Goal: Communication & Community: Answer question/provide support

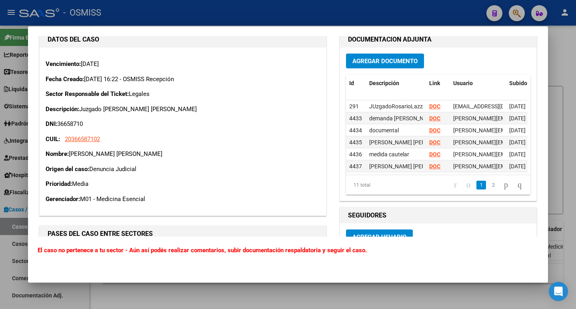
scroll to position [360, 0]
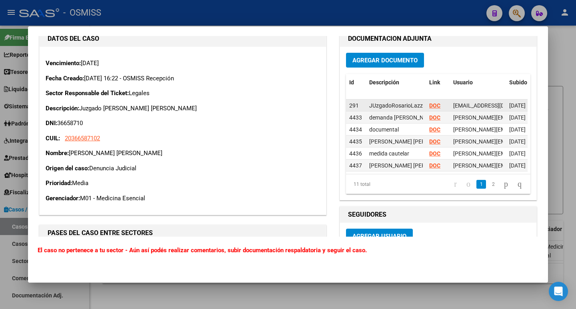
click at [429, 102] on strong "DOC" at bounding box center [434, 105] width 11 height 6
click at [435, 113] on div "DOC" at bounding box center [438, 117] width 18 height 9
click at [435, 114] on strong "DOC" at bounding box center [434, 117] width 11 height 6
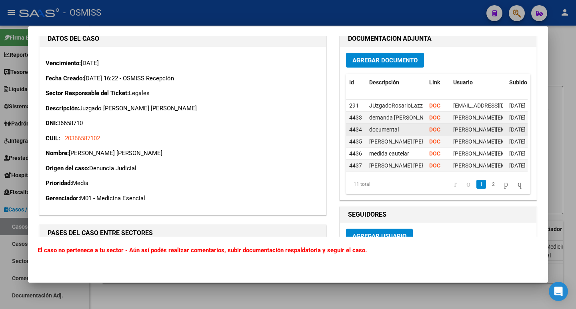
click at [434, 126] on strong "DOC" at bounding box center [434, 129] width 11 height 6
click at [430, 138] on strong "DOC" at bounding box center [434, 141] width 11 height 6
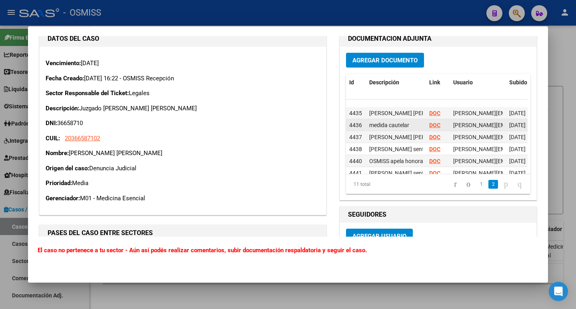
scroll to position [40, 0]
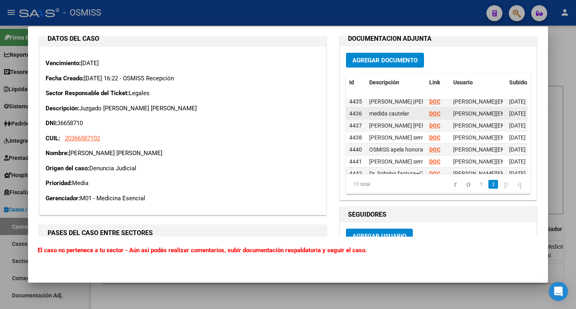
click at [435, 110] on strong "DOC" at bounding box center [434, 113] width 11 height 6
click at [431, 122] on strong "DOC" at bounding box center [434, 125] width 11 height 6
click at [430, 146] on strong "DOC" at bounding box center [434, 149] width 11 height 6
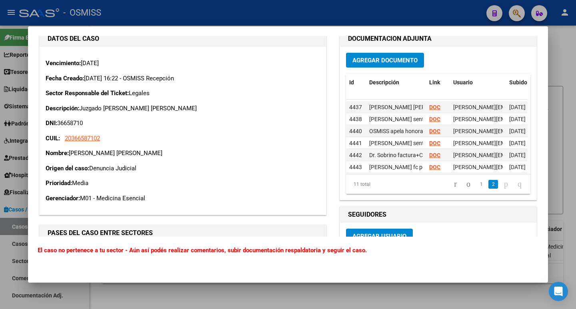
scroll to position [66, 0]
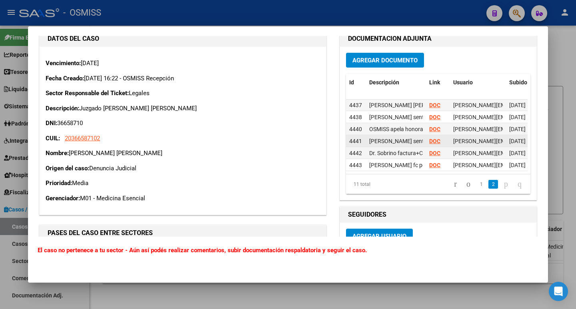
click at [429, 138] on strong "DOC" at bounding box center [434, 141] width 11 height 6
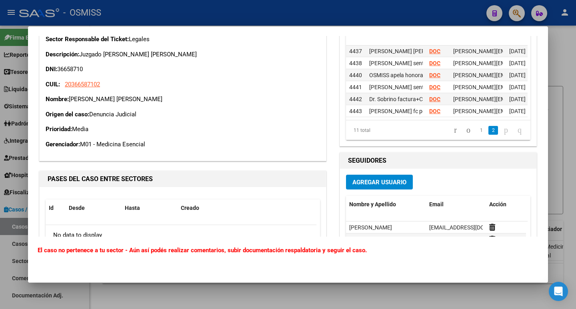
scroll to position [400, 0]
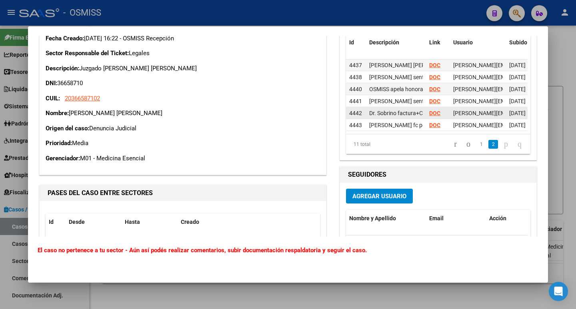
click at [432, 110] on strong "DOC" at bounding box center [434, 113] width 11 height 6
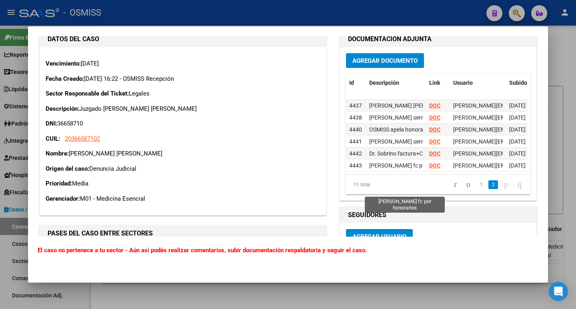
scroll to position [360, 0]
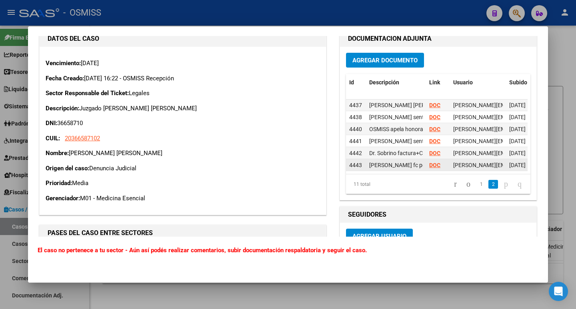
click at [431, 162] on strong "DOC" at bounding box center [434, 165] width 11 height 6
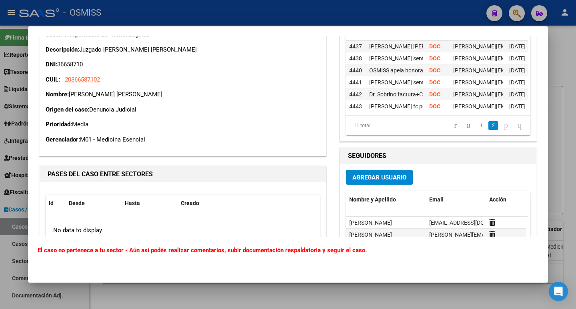
scroll to position [400, 0]
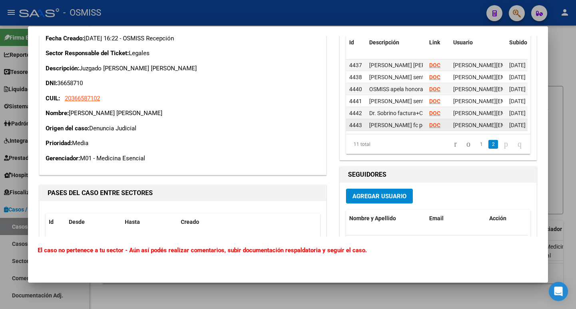
click at [433, 122] on strong "DOC" at bounding box center [434, 125] width 11 height 6
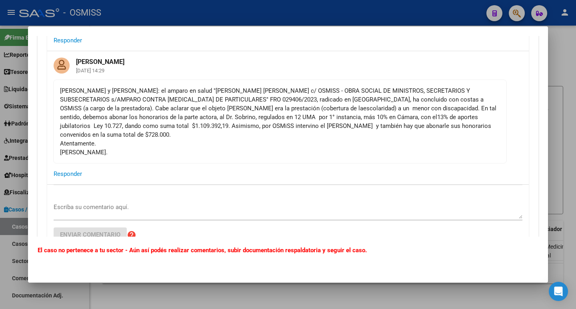
scroll to position [120, 0]
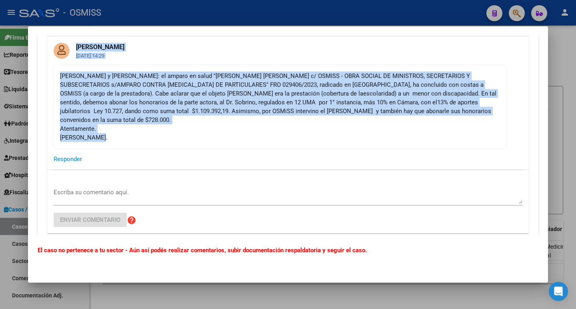
drag, startPoint x: 48, startPoint y: 45, endPoint x: 174, endPoint y: 134, distance: 155.0
click at [174, 134] on div "[PERSON_NAME] [DATE] 14:29 [PERSON_NAME] y [PERSON_NAME]: el amparo en salud "[…" at bounding box center [288, 102] width 482 height 133
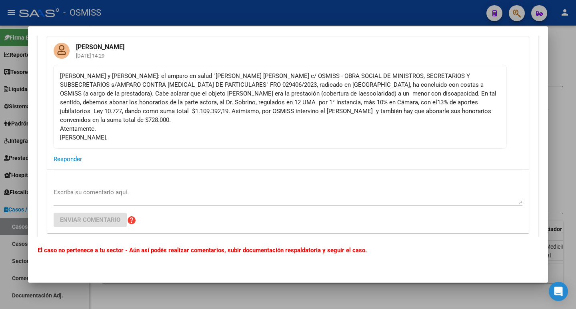
click at [257, 155] on mat-card-actions "Responder" at bounding box center [288, 159] width 482 height 21
